Goal: Information Seeking & Learning: Check status

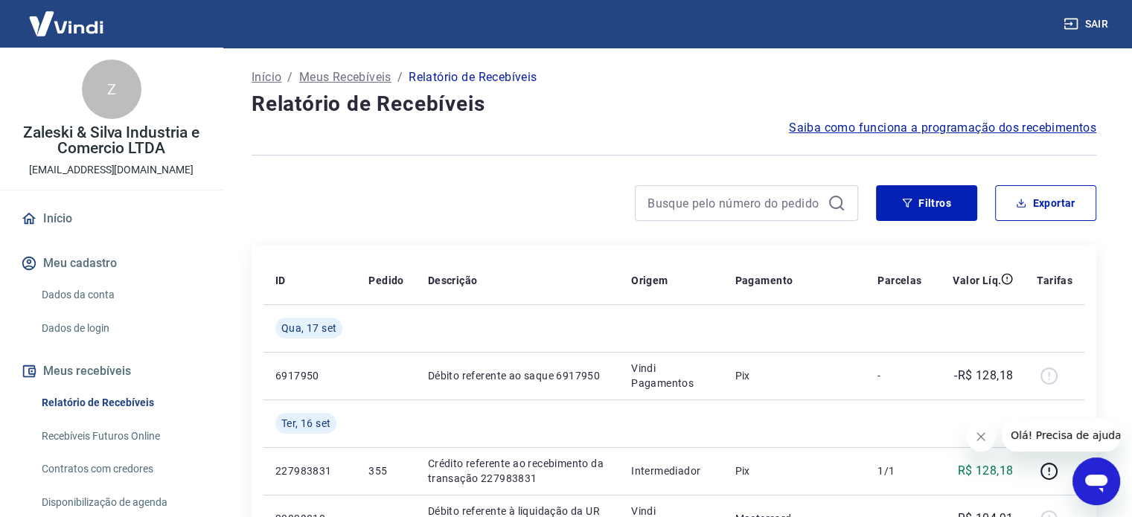
click at [411, 145] on div at bounding box center [673, 155] width 844 height 36
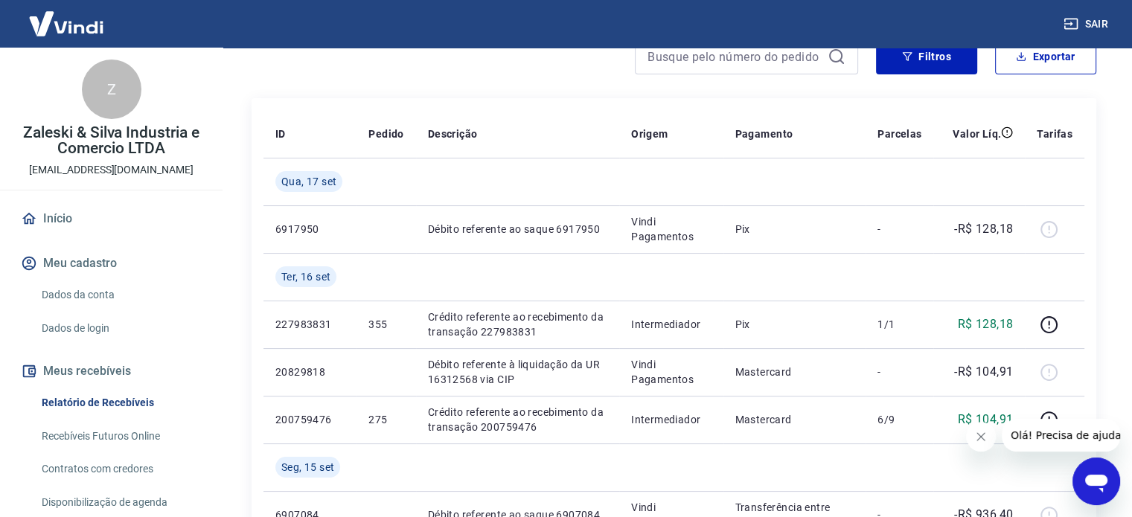
scroll to position [149, 0]
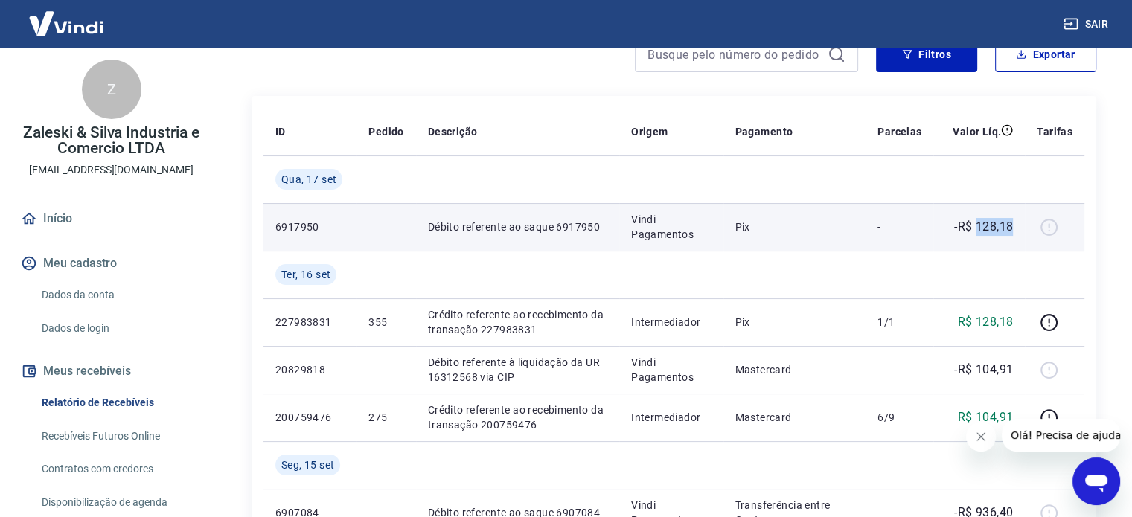
drag, startPoint x: 975, startPoint y: 228, endPoint x: 1012, endPoint y: 228, distance: 37.2
click at [1012, 228] on p "-R$ 128,18" at bounding box center [983, 227] width 59 height 18
drag, startPoint x: 990, startPoint y: 222, endPoint x: 1029, endPoint y: 222, distance: 38.7
click at [991, 222] on p "-R$ 128,18" at bounding box center [983, 227] width 59 height 18
click at [1050, 222] on div at bounding box center [1054, 227] width 36 height 24
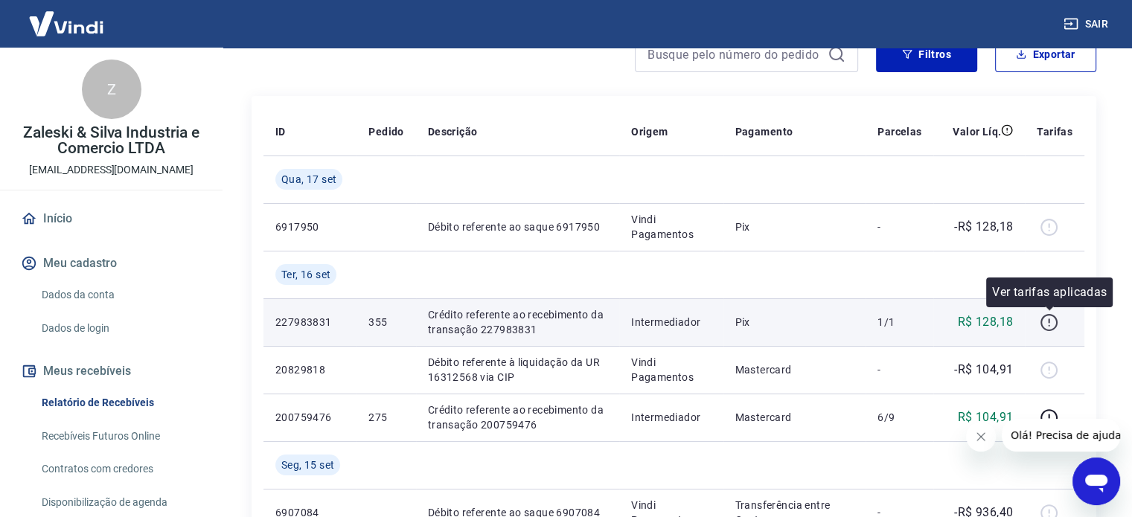
click at [1049, 322] on icon "button" at bounding box center [1047, 320] width 1 height 4
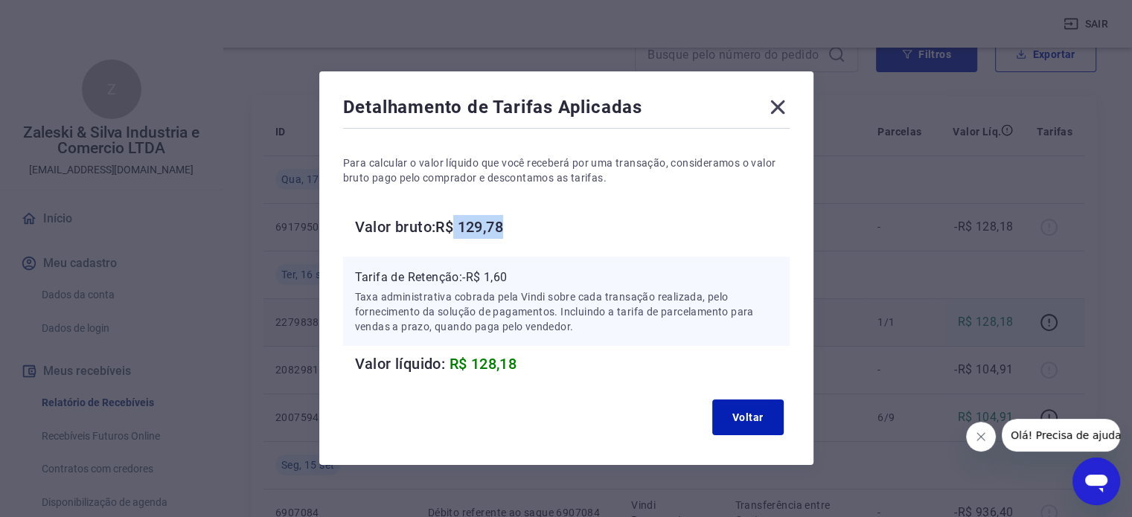
drag, startPoint x: 458, startPoint y: 227, endPoint x: 519, endPoint y: 228, distance: 61.0
click at [513, 228] on h6 "Valor bruto: R$ 129,78" at bounding box center [572, 227] width 434 height 24
click at [524, 228] on h6 "Valor bruto: R$ 129,78" at bounding box center [572, 227] width 434 height 24
click at [769, 101] on icon at bounding box center [778, 107] width 24 height 24
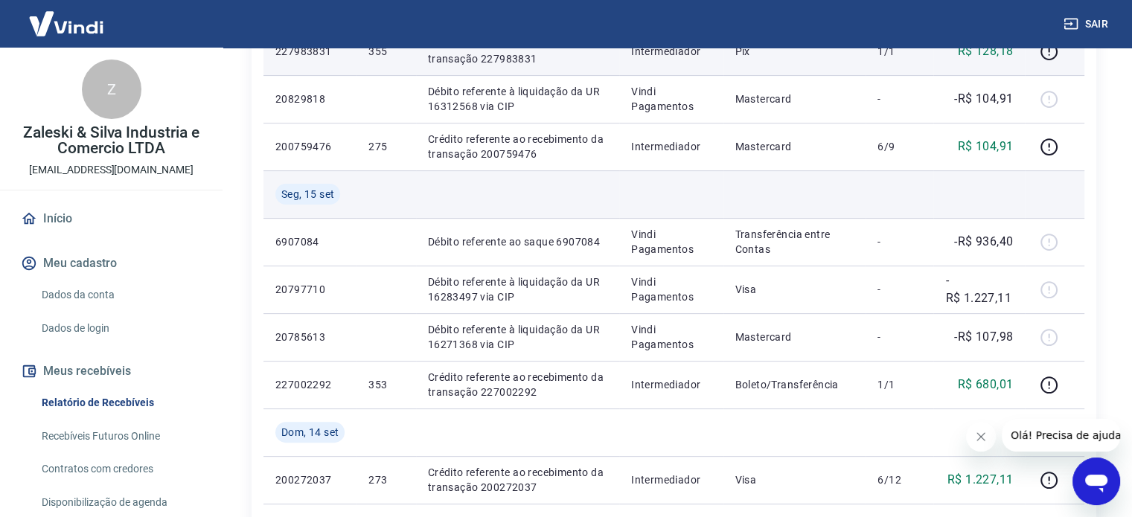
scroll to position [446, 0]
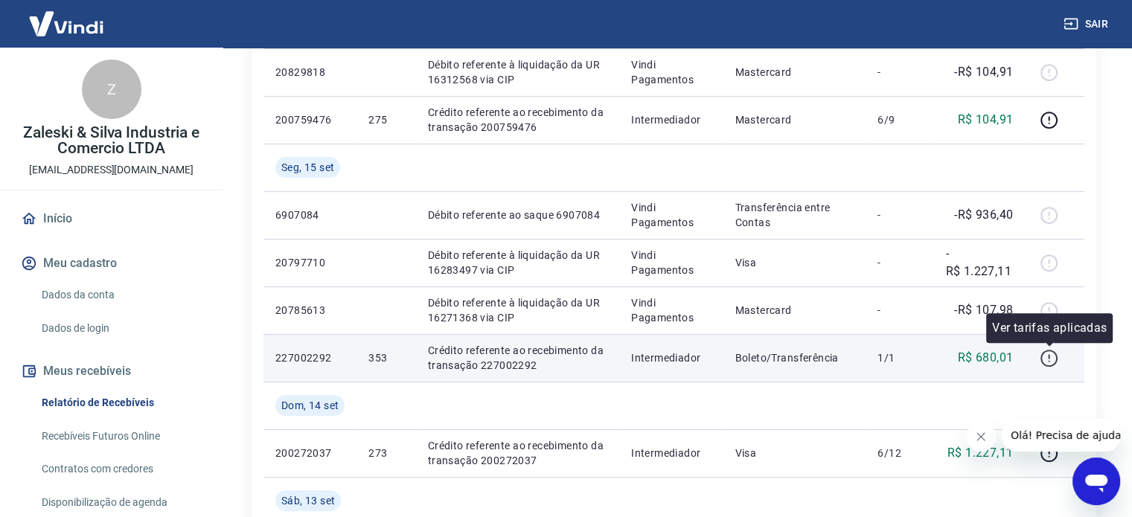
click at [1054, 362] on icon "button" at bounding box center [1048, 358] width 17 height 17
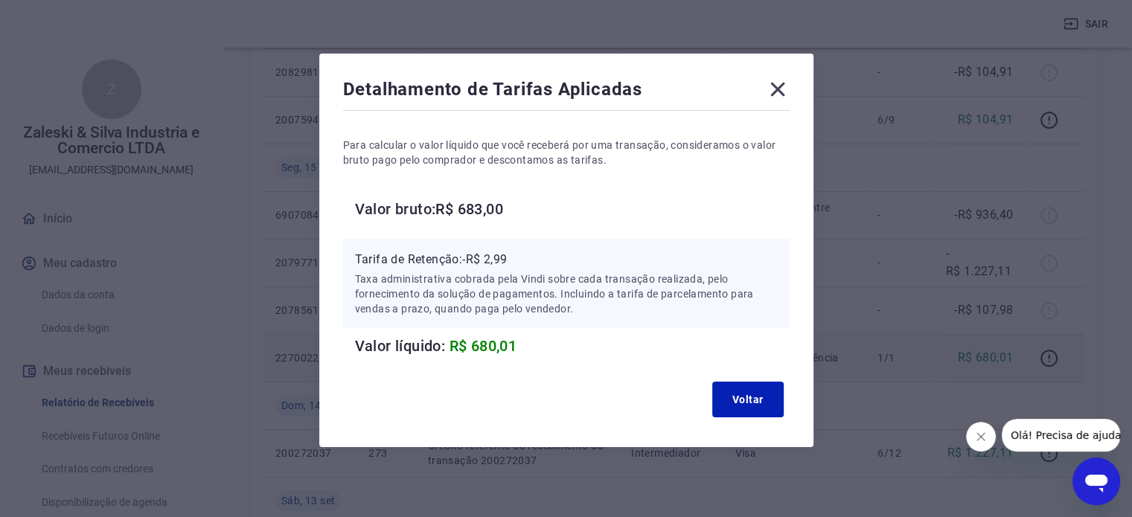
scroll to position [19, 0]
drag, startPoint x: 487, startPoint y: 205, endPoint x: 501, endPoint y: 204, distance: 14.2
click at [501, 204] on h6 "Valor bruto: R$ 683,00" at bounding box center [572, 208] width 434 height 24
click at [780, 85] on icon at bounding box center [777, 89] width 14 height 14
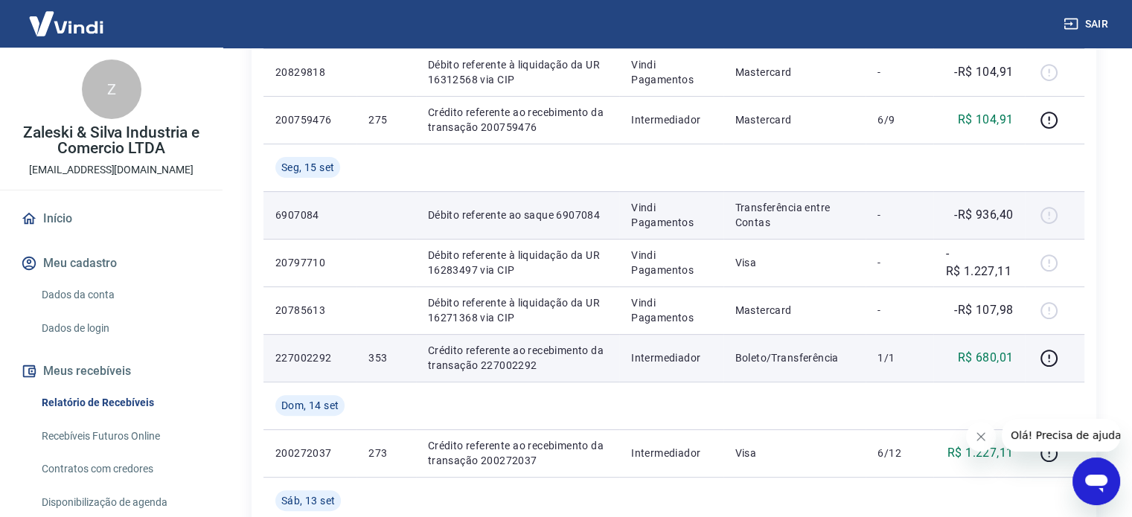
click at [992, 216] on p "-R$ 936,40" at bounding box center [983, 215] width 59 height 18
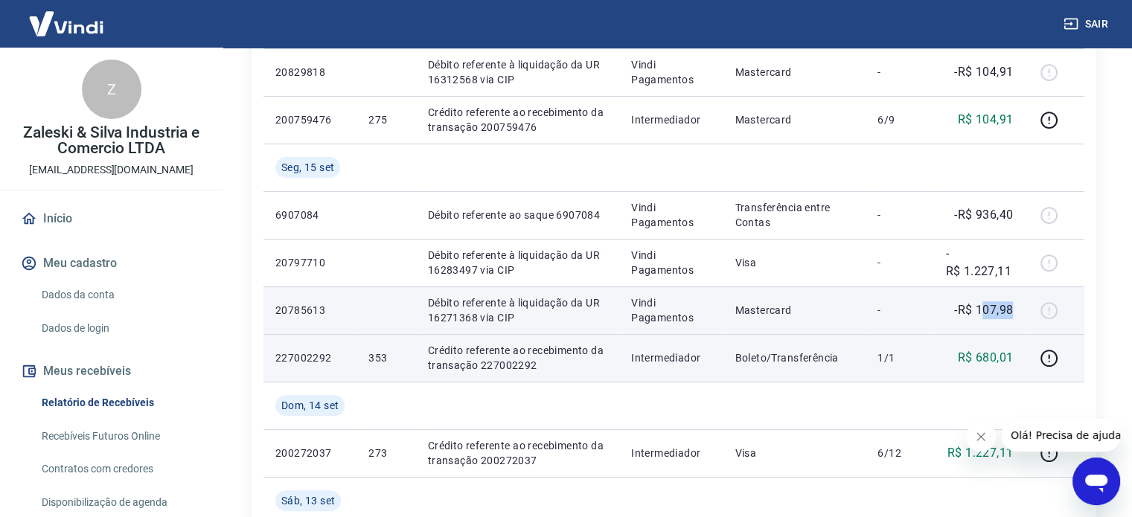
drag, startPoint x: 983, startPoint y: 303, endPoint x: 1016, endPoint y: 306, distance: 32.9
click at [1016, 306] on td "-R$ 107,98" at bounding box center [979, 310] width 92 height 48
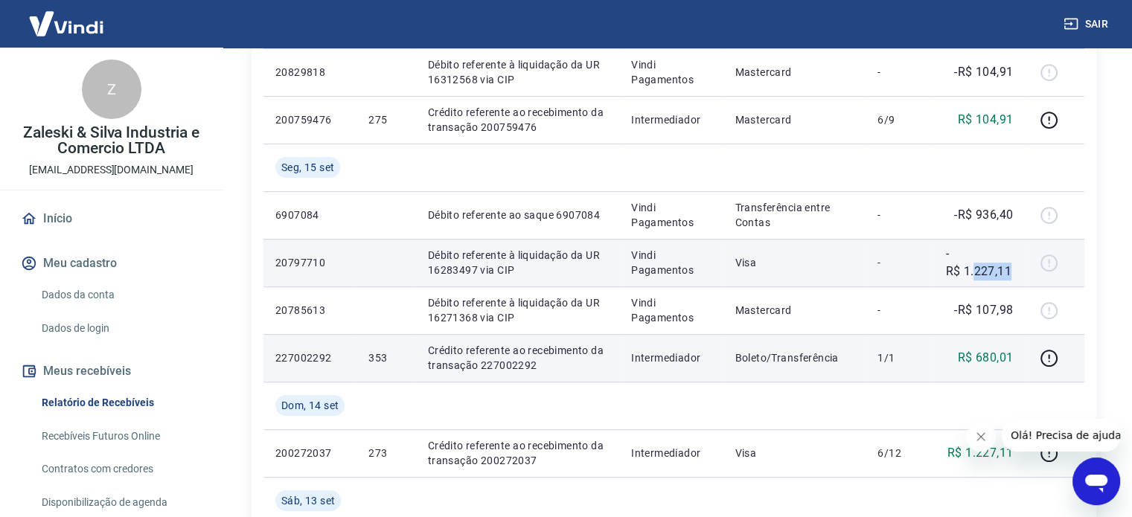
drag, startPoint x: 976, startPoint y: 270, endPoint x: 1015, endPoint y: 270, distance: 38.7
click at [1015, 270] on td "-R$ 1.227,11" at bounding box center [979, 263] width 92 height 48
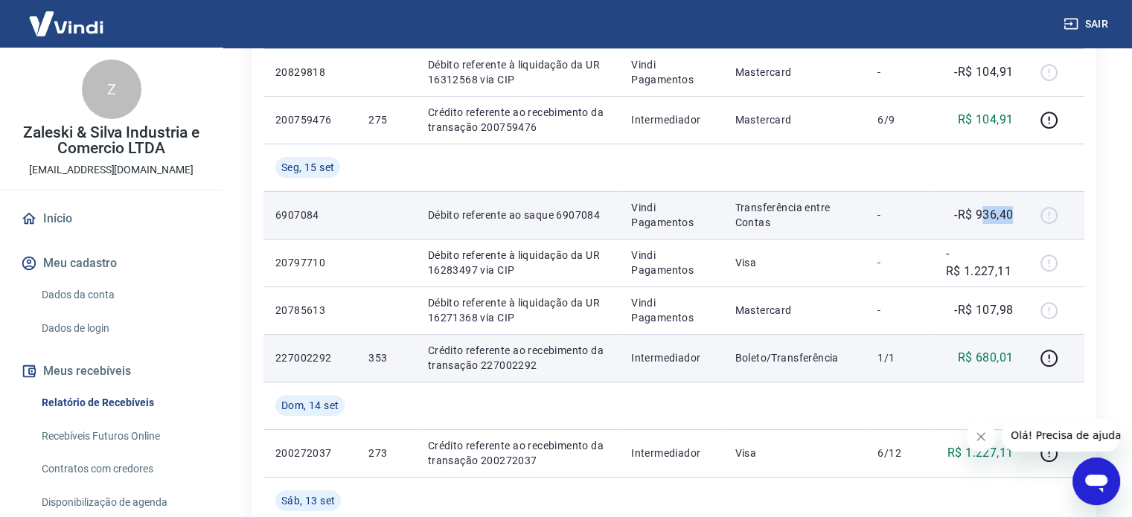
drag, startPoint x: 1006, startPoint y: 211, endPoint x: 1015, endPoint y: 211, distance: 8.9
click at [1015, 211] on td "-R$ 936,40" at bounding box center [979, 215] width 92 height 48
click at [998, 214] on p "-R$ 936,40" at bounding box center [983, 215] width 59 height 18
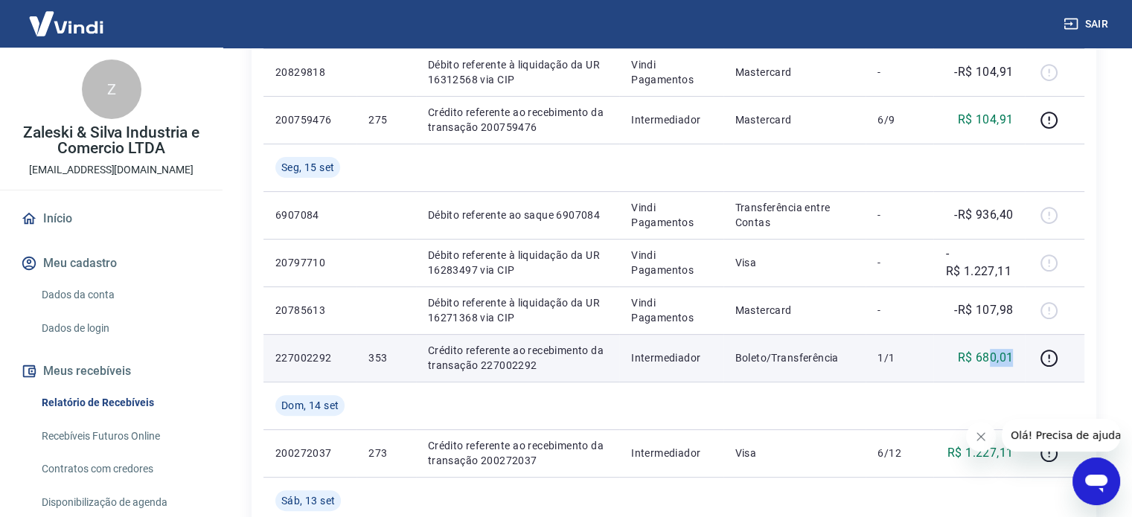
click at [1013, 358] on p "R$ 680,01" at bounding box center [985, 358] width 56 height 18
click at [984, 354] on p "R$ 680,01" at bounding box center [985, 358] width 56 height 18
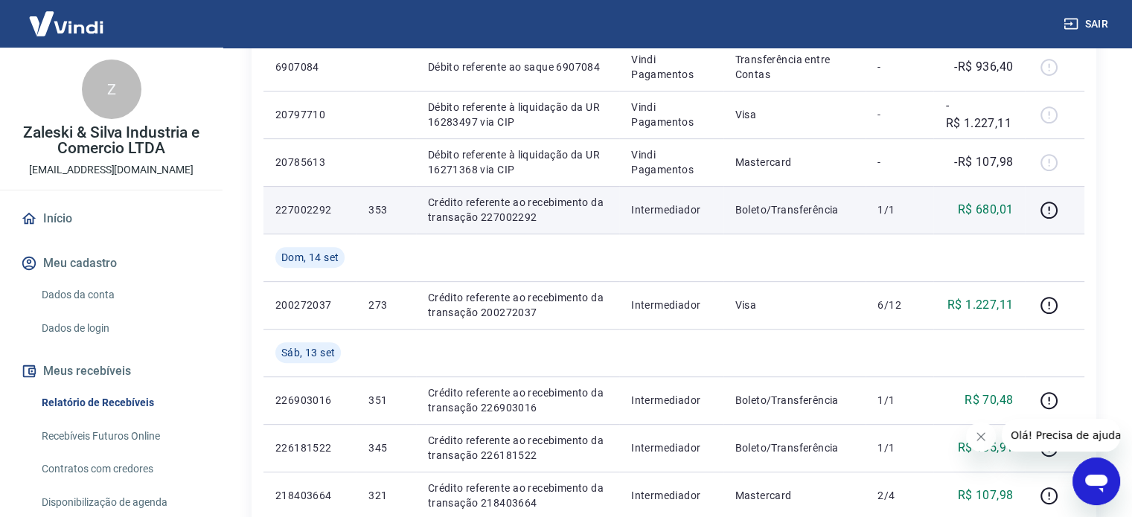
scroll to position [595, 0]
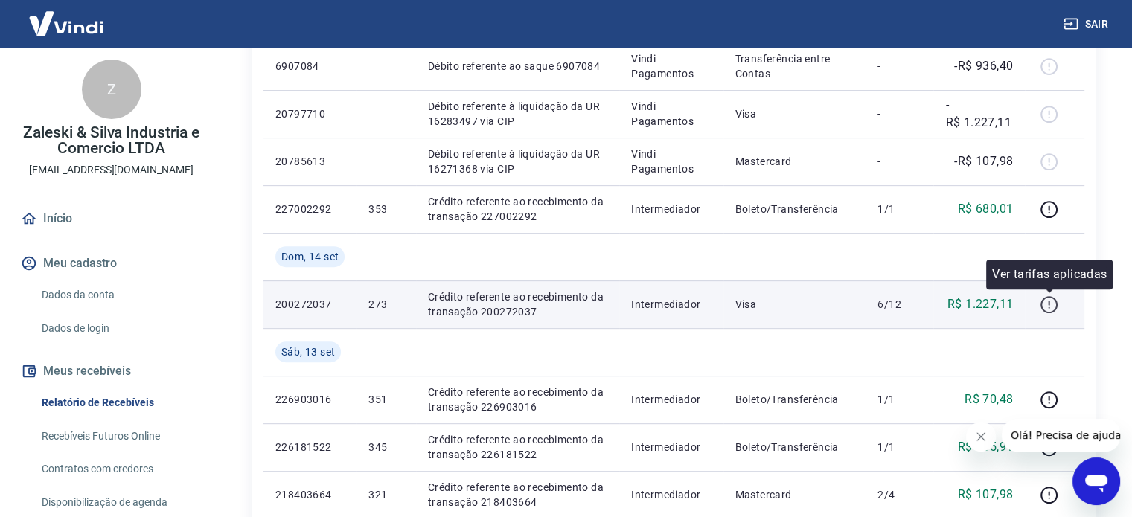
click at [1042, 305] on icon "button" at bounding box center [1048, 304] width 17 height 17
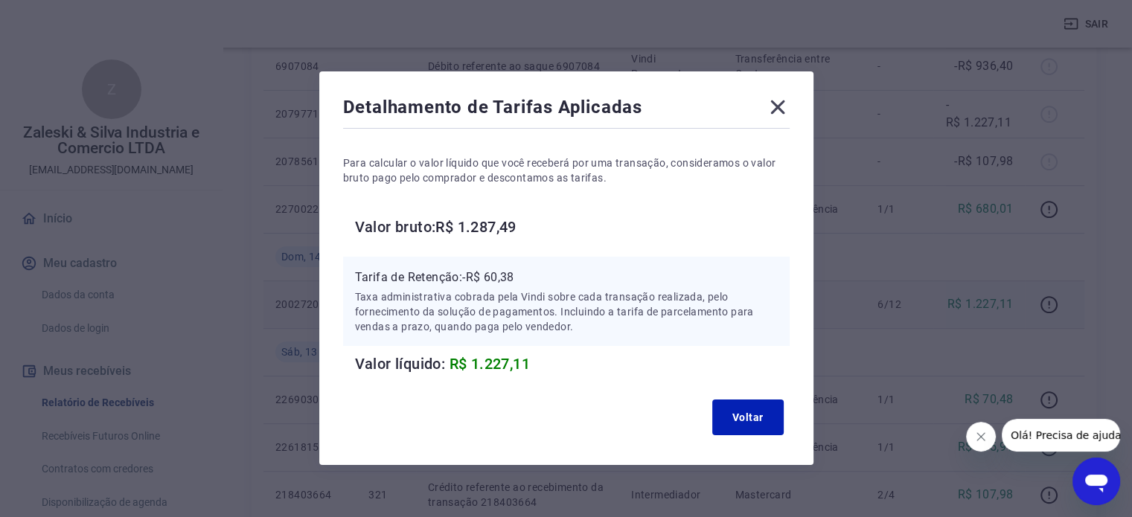
click at [780, 104] on icon at bounding box center [777, 107] width 14 height 14
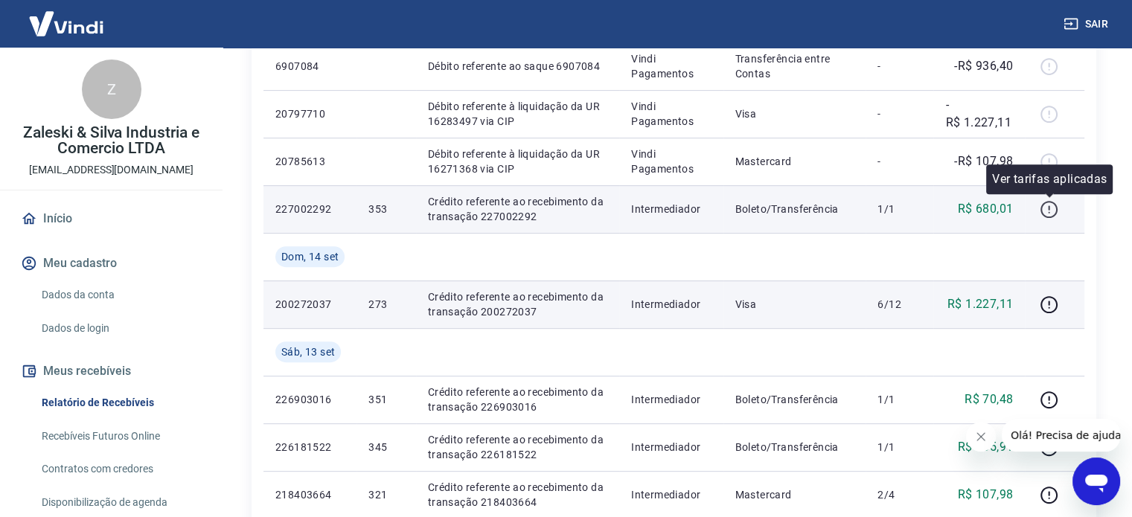
click at [1050, 216] on icon "button" at bounding box center [1048, 209] width 17 height 17
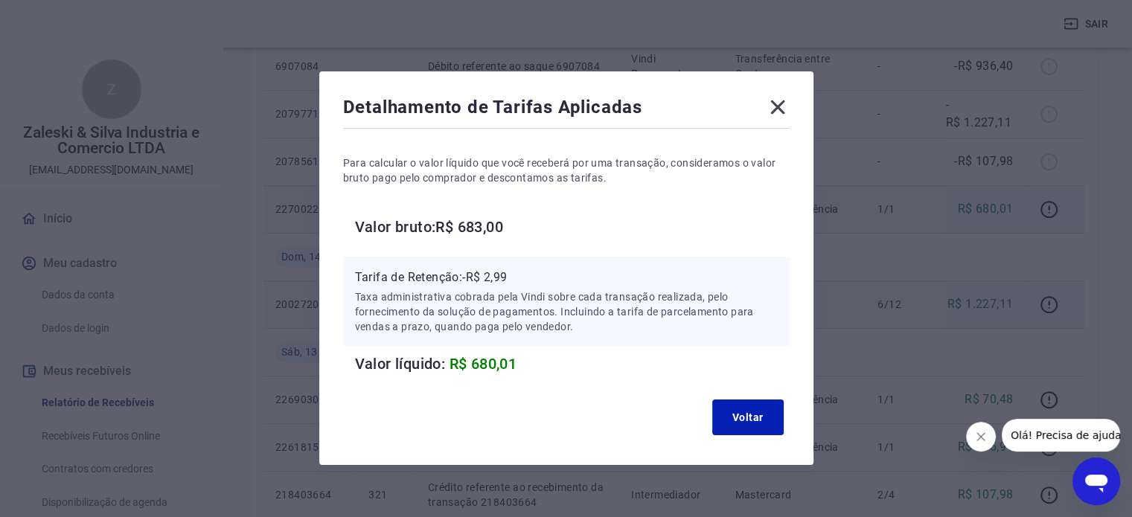
click at [771, 100] on icon at bounding box center [777, 107] width 14 height 14
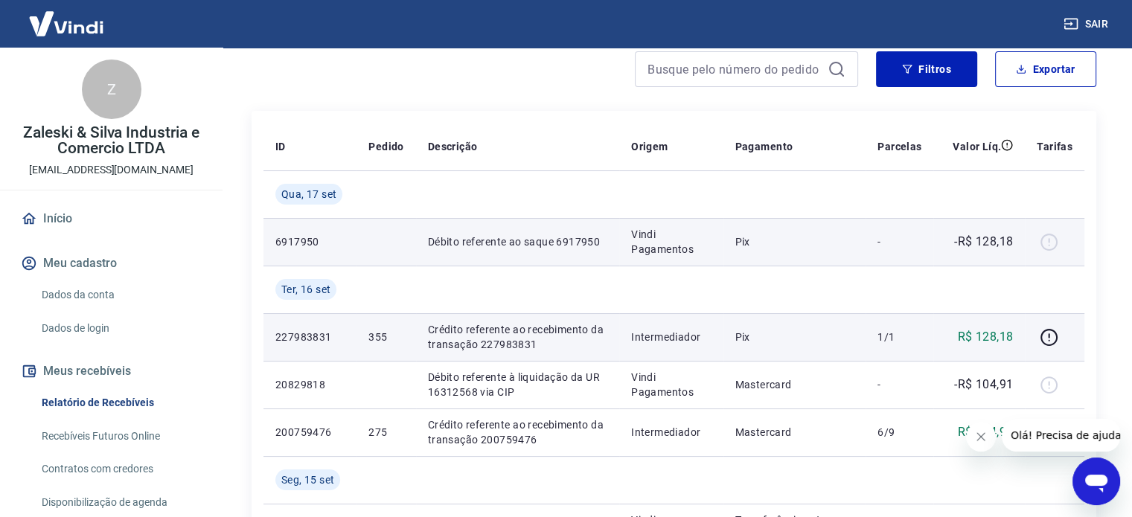
scroll to position [149, 0]
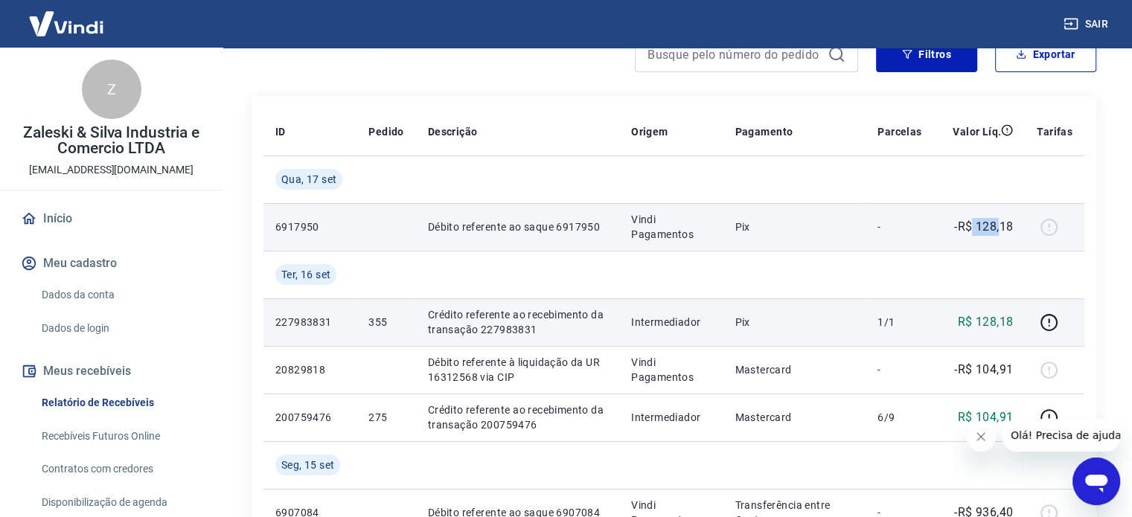
drag, startPoint x: 992, startPoint y: 228, endPoint x: 1001, endPoint y: 228, distance: 8.2
click at [1001, 228] on p "-R$ 128,18" at bounding box center [983, 227] width 59 height 18
click at [1006, 228] on p "-R$ 128,18" at bounding box center [983, 227] width 59 height 18
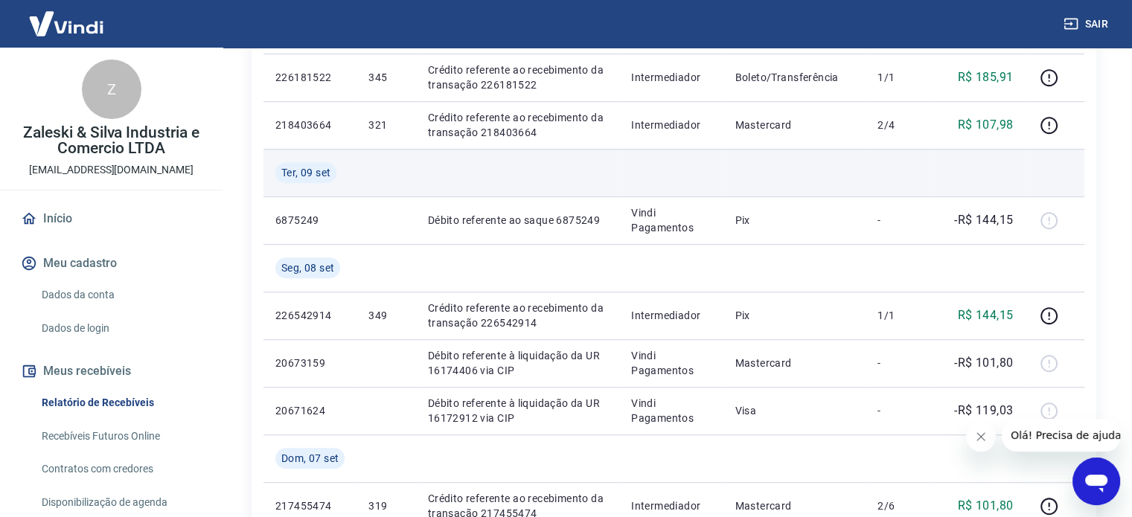
scroll to position [967, 0]
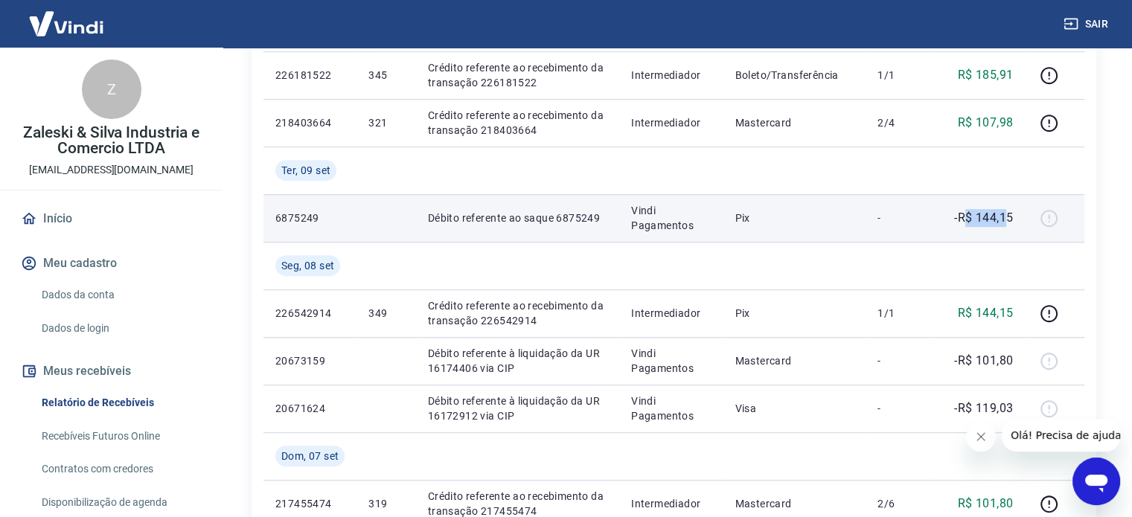
drag, startPoint x: 988, startPoint y: 217, endPoint x: 1004, endPoint y: 217, distance: 16.4
click at [1004, 217] on p "-R$ 144,15" at bounding box center [983, 218] width 59 height 18
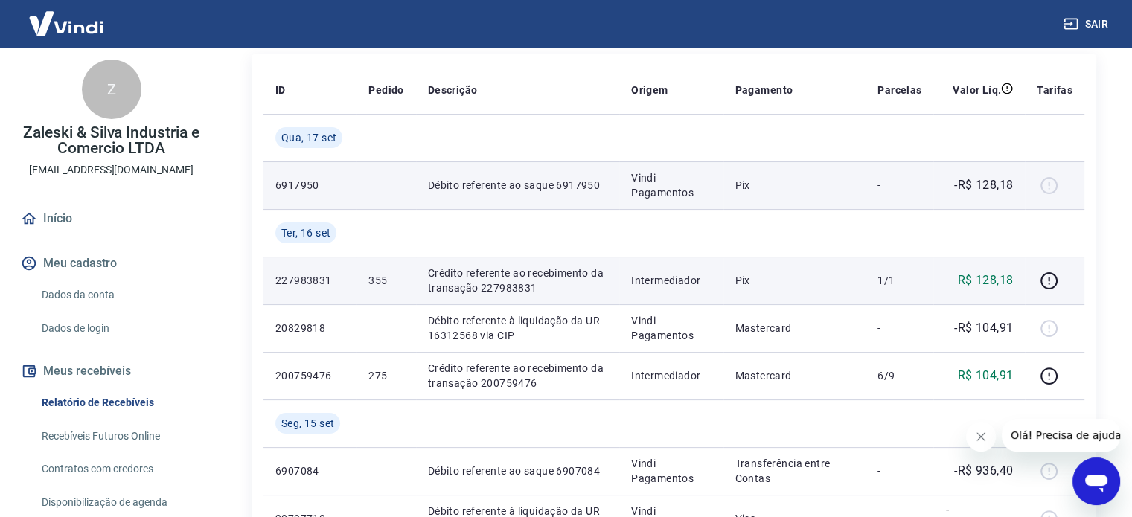
scroll to position [149, 0]
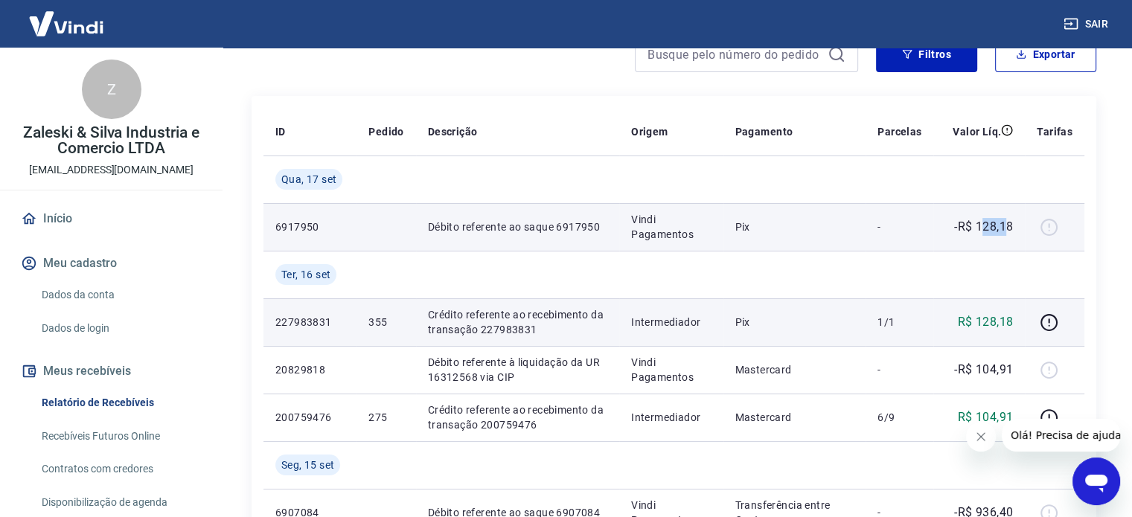
drag, startPoint x: 984, startPoint y: 228, endPoint x: 1006, endPoint y: 227, distance: 21.6
click at [1006, 227] on p "-R$ 128,18" at bounding box center [983, 227] width 59 height 18
click at [1007, 227] on p "-R$ 128,18" at bounding box center [983, 227] width 59 height 18
click at [1050, 224] on div at bounding box center [1054, 227] width 36 height 24
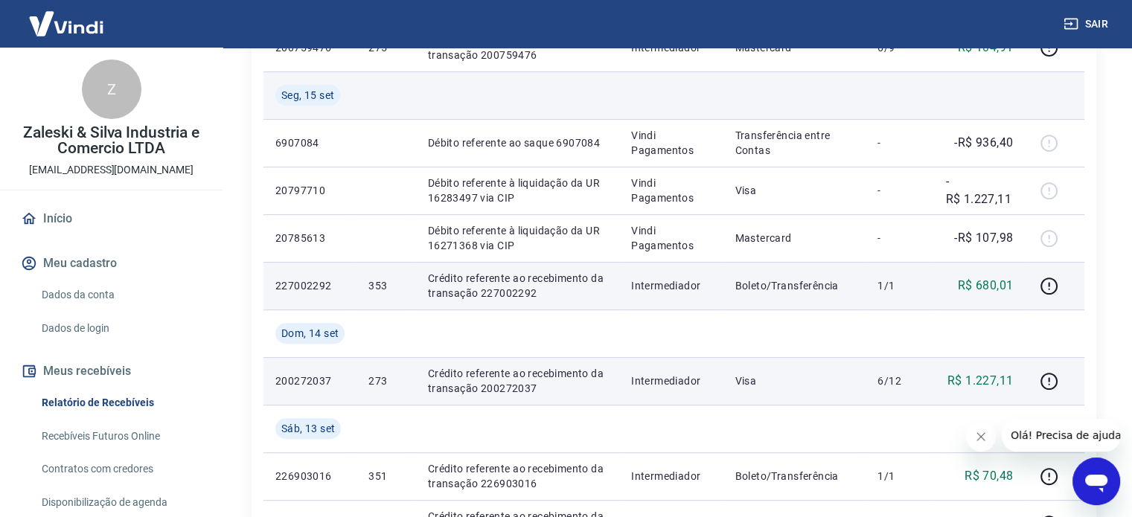
scroll to position [521, 0]
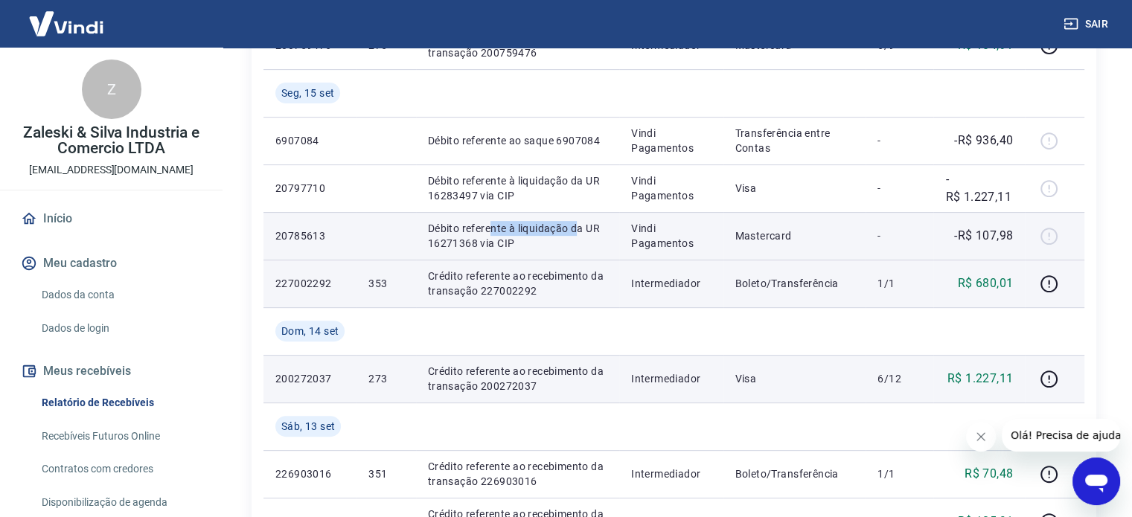
drag, startPoint x: 502, startPoint y: 228, endPoint x: 586, endPoint y: 224, distance: 84.2
click at [577, 224] on p "Débito referente à liquidação da UR 16271368 via CIP" at bounding box center [517, 236] width 179 height 30
click at [586, 224] on p "Débito referente à liquidação da UR 16271368 via CIP" at bounding box center [517, 236] width 179 height 30
click at [451, 240] on p "Débito referente à liquidação da UR 16271368 via CIP" at bounding box center [517, 236] width 179 height 30
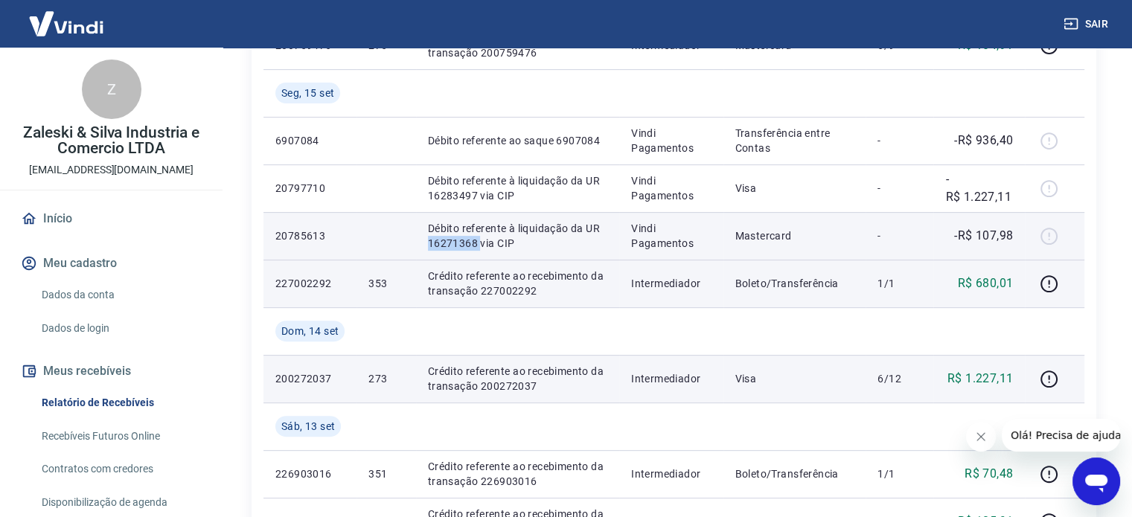
copy p "16271368"
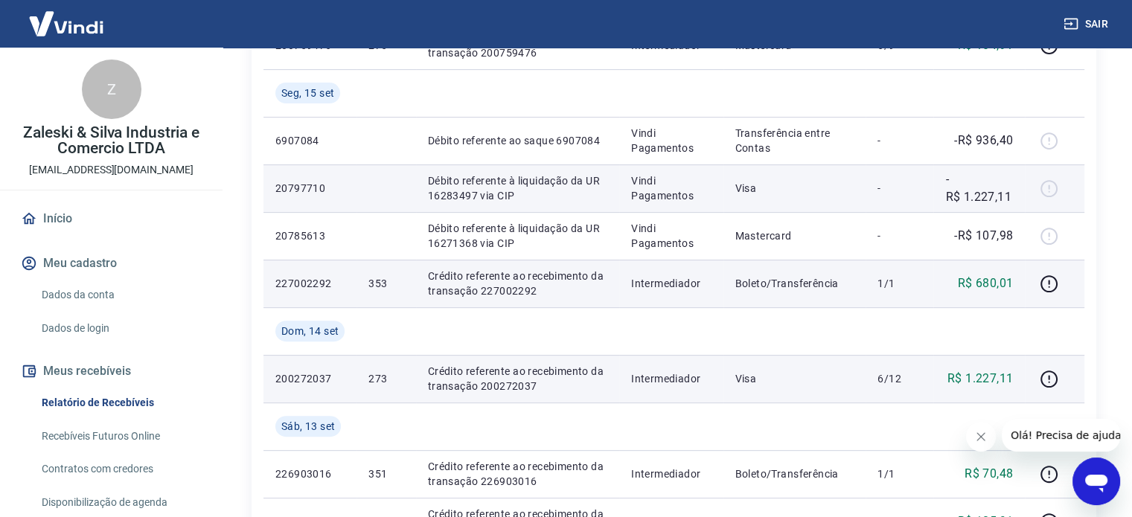
click at [456, 196] on p "Débito referente à liquidação da UR 16283497 via CIP" at bounding box center [517, 188] width 179 height 30
click at [646, 199] on p "Vindi Pagamentos" at bounding box center [671, 188] width 80 height 30
click at [463, 195] on p "Débito referente à liquidação da UR 16283497 via CIP" at bounding box center [517, 188] width 179 height 30
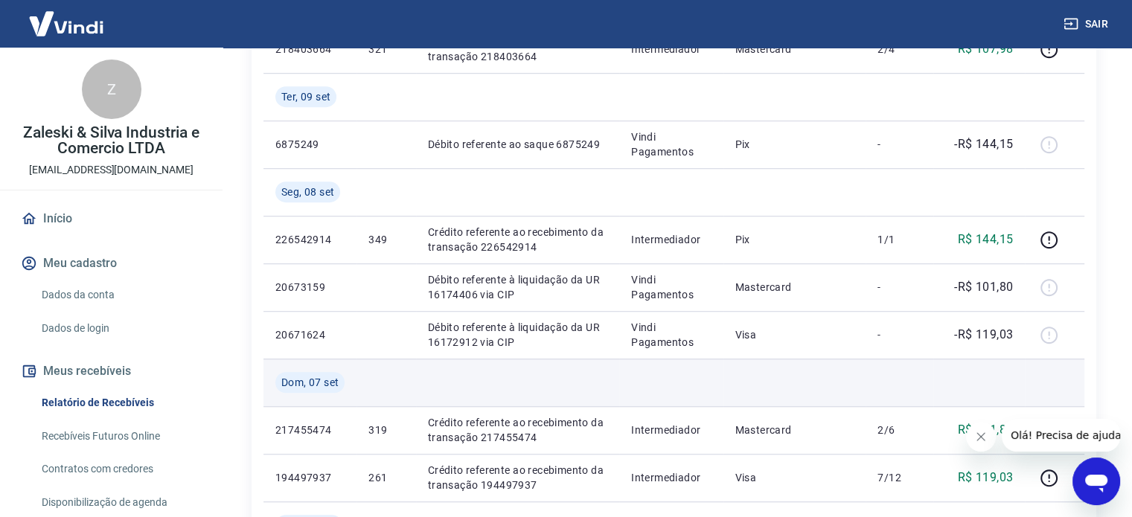
scroll to position [1042, 0]
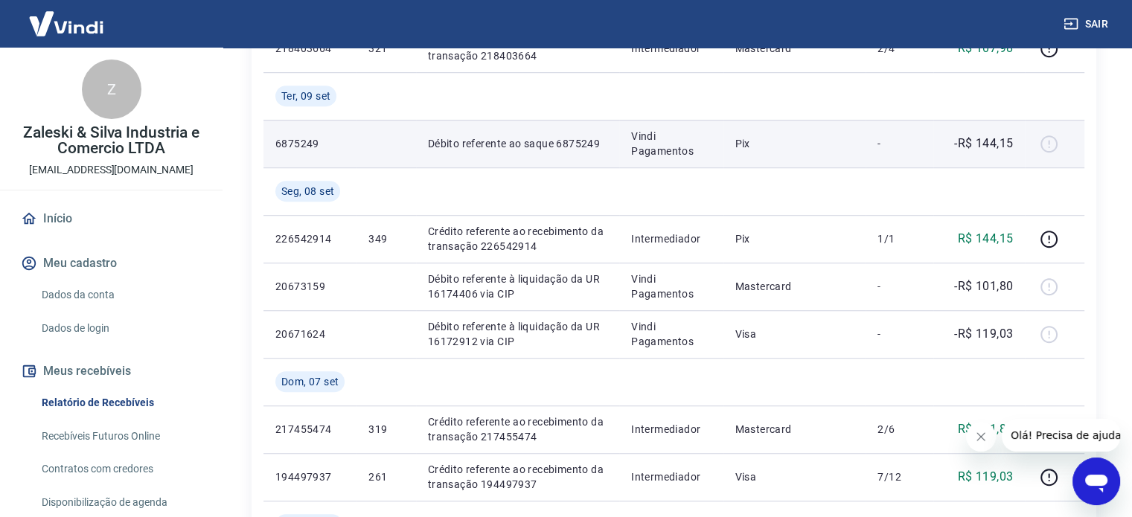
click at [526, 148] on p "Débito referente ao saque 6875249" at bounding box center [517, 143] width 179 height 15
click at [641, 150] on p "Vindi Pagamentos" at bounding box center [671, 144] width 80 height 30
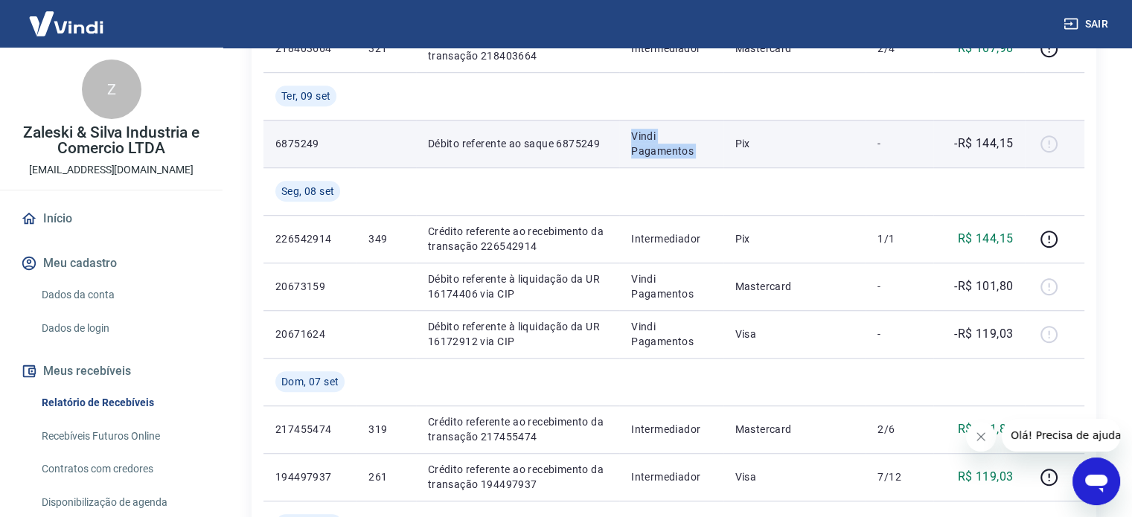
click at [641, 150] on p "Vindi Pagamentos" at bounding box center [671, 144] width 80 height 30
click at [642, 147] on p "Vindi Pagamentos" at bounding box center [671, 144] width 80 height 30
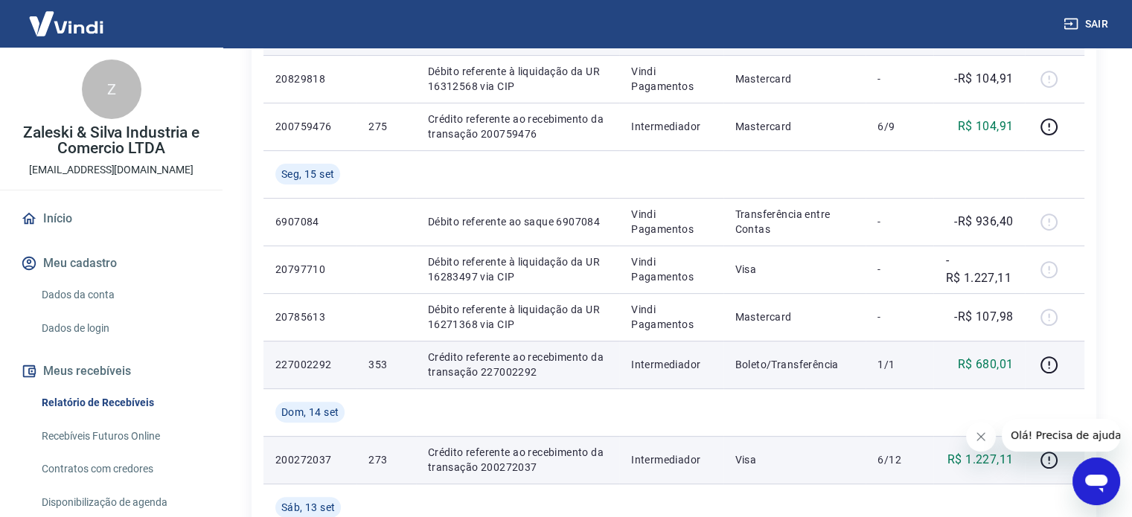
scroll to position [446, 0]
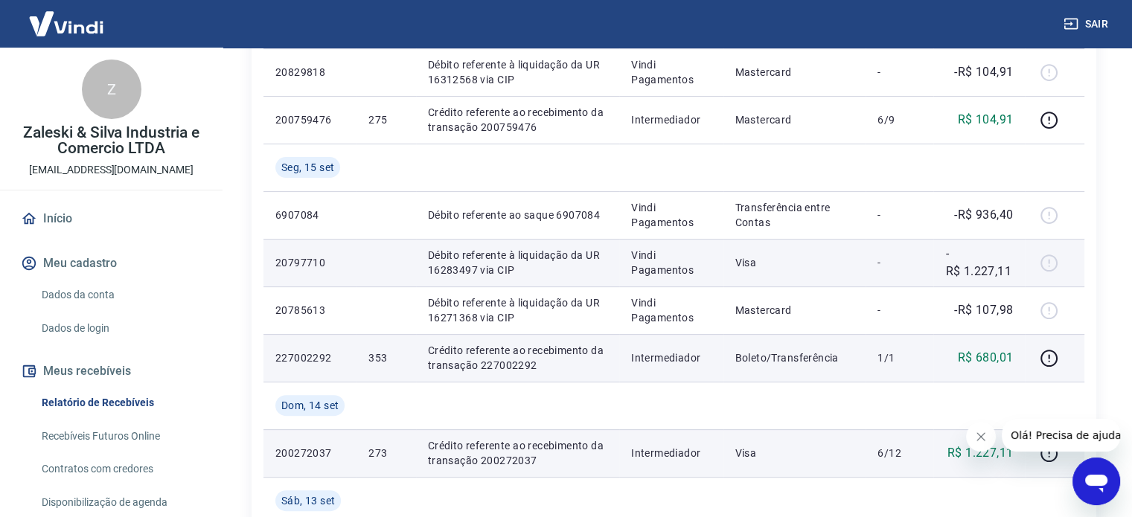
click at [1039, 260] on div at bounding box center [1054, 263] width 36 height 24
click at [1050, 261] on div at bounding box center [1054, 263] width 36 height 24
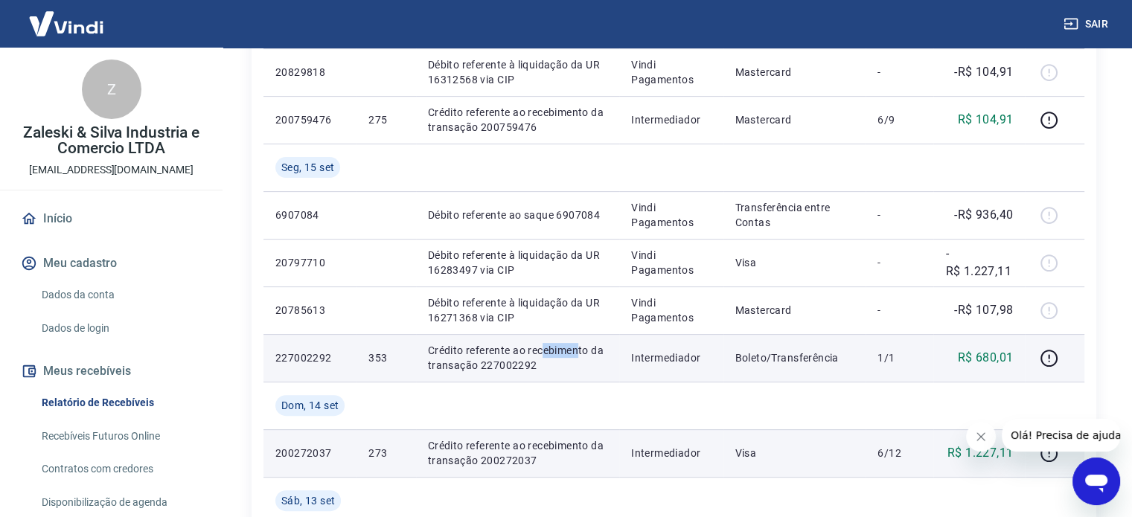
click at [577, 356] on p "Crédito referente ao recebimento da transação 227002292" at bounding box center [517, 358] width 179 height 30
drag, startPoint x: 473, startPoint y: 371, endPoint x: 504, endPoint y: 368, distance: 30.6
click at [504, 368] on p "Crédito referente ao recebimento da transação 227002292" at bounding box center [517, 358] width 179 height 30
click at [527, 368] on p "Crédito referente ao recebimento da transação 227002292" at bounding box center [517, 358] width 179 height 30
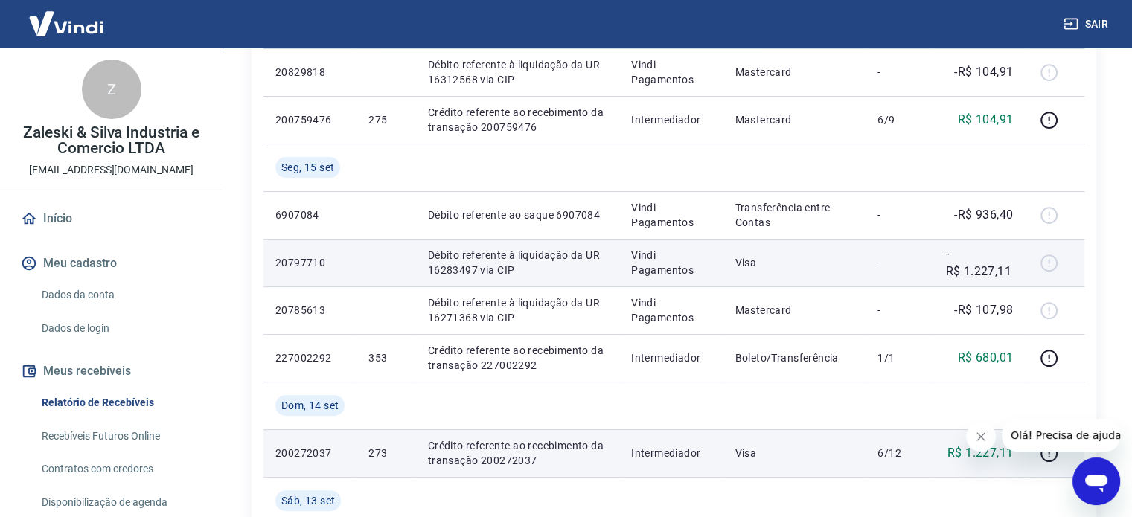
click at [455, 272] on p "Débito referente à liquidação da UR 16283497 via CIP" at bounding box center [517, 263] width 179 height 30
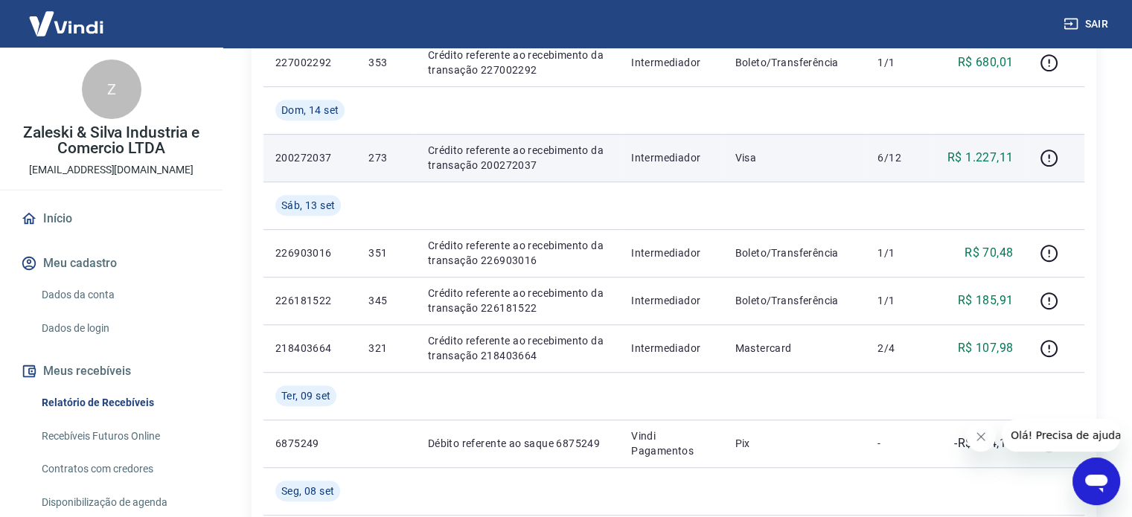
scroll to position [744, 0]
